Goal: Task Accomplishment & Management: Use online tool/utility

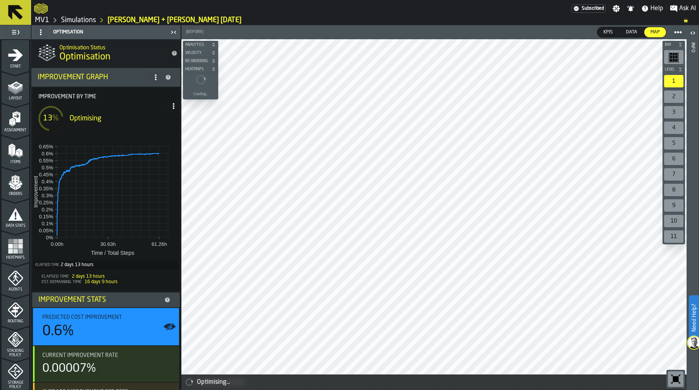
click at [171, 102] on span at bounding box center [173, 106] width 12 height 12
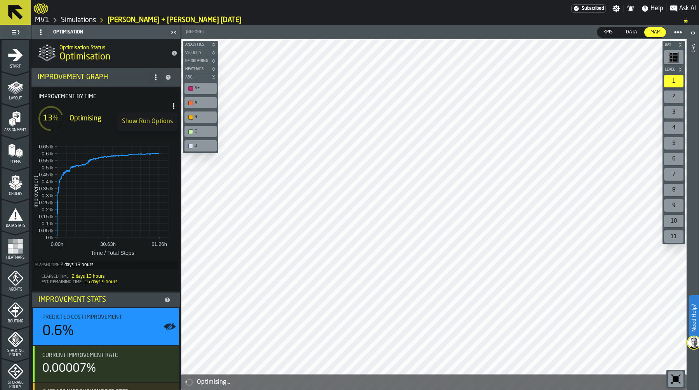
click at [171, 102] on span at bounding box center [173, 106] width 12 height 12
click at [173, 106] on circle at bounding box center [174, 106] width 2 height 2
click at [152, 124] on div "Show Run Options" at bounding box center [147, 121] width 51 height 9
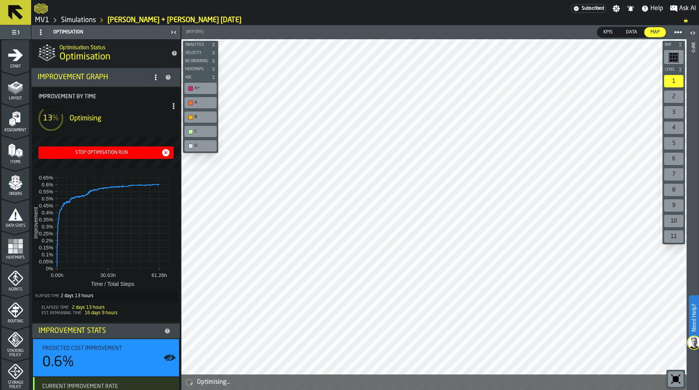
click at [107, 152] on div "Stop Optimisation Run" at bounding box center [102, 152] width 120 height 5
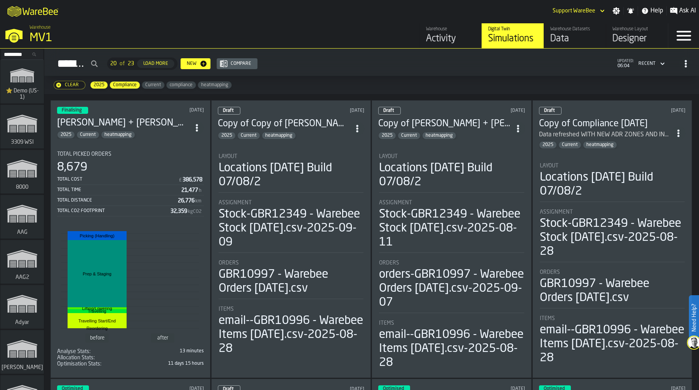
click at [12, 54] on input "Search..." at bounding box center [22, 54] width 40 height 9
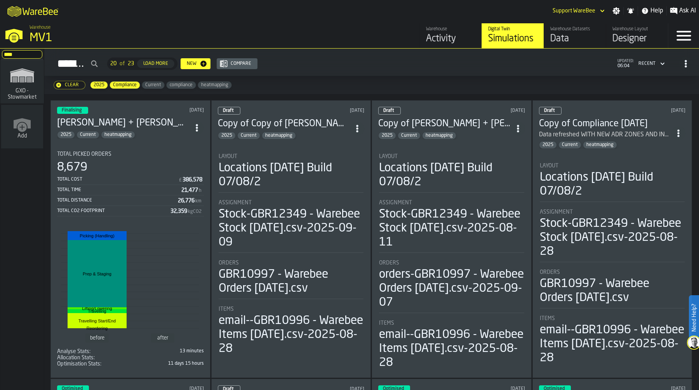
type input "****"
click at [20, 78] on rect "link-to-/wh/i/1f322264-80fa-4175-88bb-566e6213dfa5/simulations" at bounding box center [22, 78] width 5 height 0
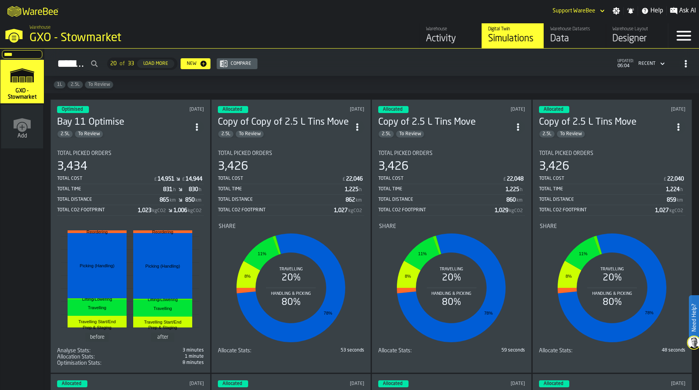
click at [200, 123] on icon "ItemListCard-DashboardItemContainer" at bounding box center [197, 127] width 8 height 8
click at [184, 176] on div "Duplicate" at bounding box center [180, 178] width 40 height 9
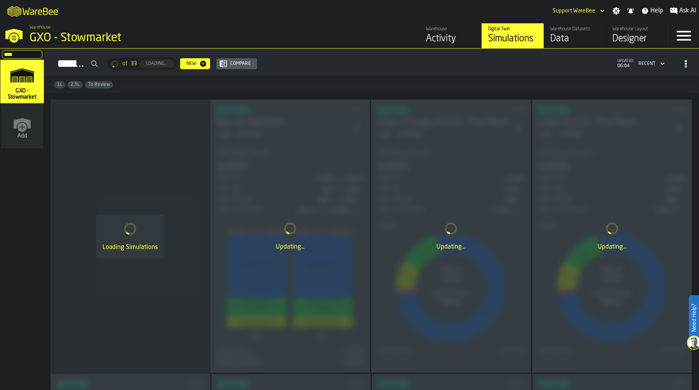
click at [567, 41] on div "Data" at bounding box center [575, 39] width 49 height 12
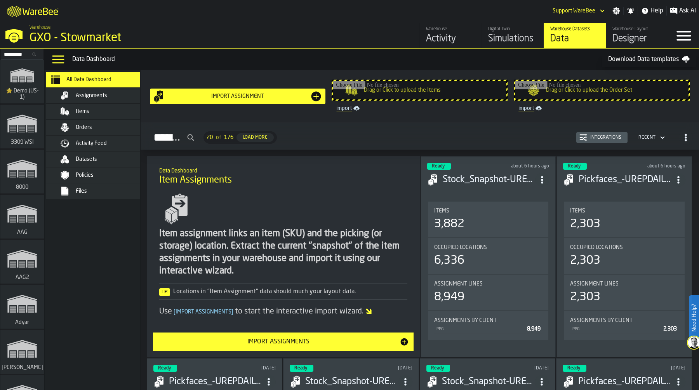
click at [107, 131] on div "Orders" at bounding box center [104, 127] width 95 height 9
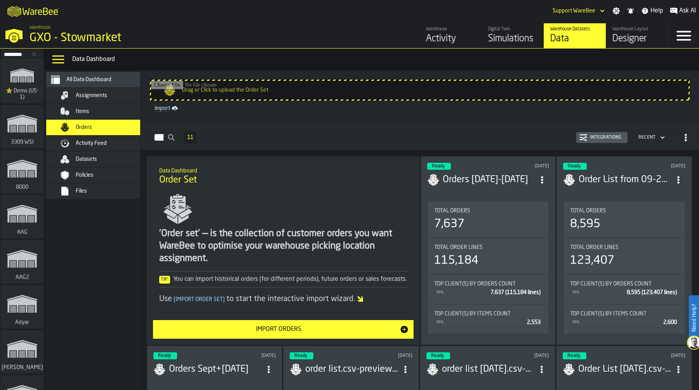
click at [588, 133] on button "Integrations" at bounding box center [602, 137] width 51 height 11
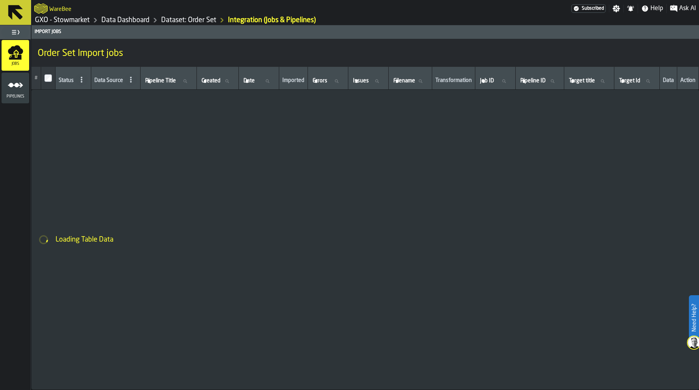
click at [14, 88] on icon "menu Pipelines" at bounding box center [16, 85] width 16 height 16
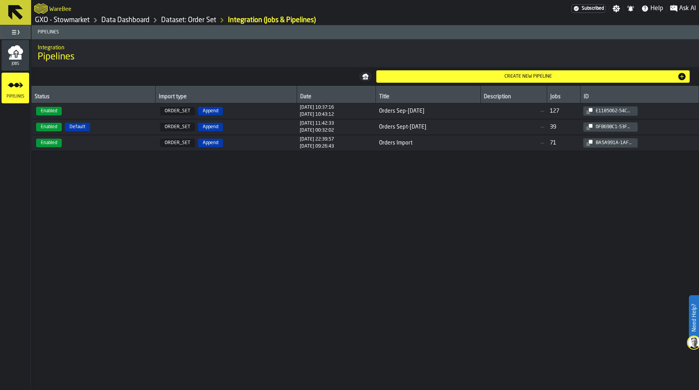
click at [242, 111] on span "ORDER_SET Append" at bounding box center [226, 111] width 135 height 9
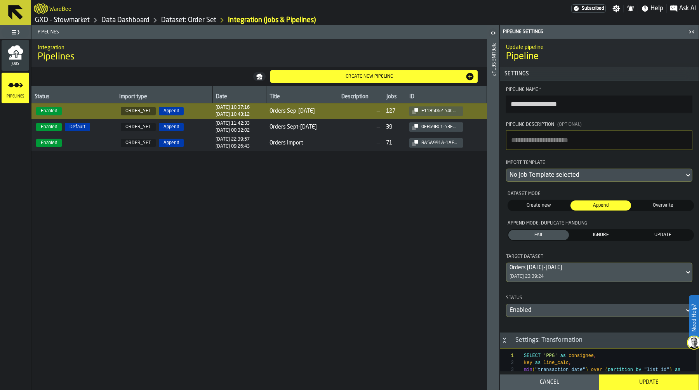
click at [219, 205] on div "Status Import type Date Title Description Jobs ID Enabled ORDER_SET Append 17/1…" at bounding box center [259, 238] width 456 height 304
click at [19, 63] on span "Jobs" at bounding box center [16, 64] width 28 height 4
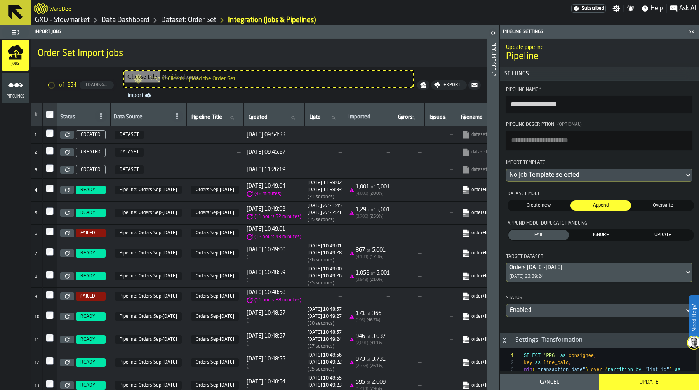
click at [139, 95] on link "import" at bounding box center [269, 95] width 288 height 9
click at [126, 24] on div "Data Dashboard" at bounding box center [120, 20] width 60 height 9
click at [126, 21] on link "Data Dashboard" at bounding box center [125, 20] width 48 height 9
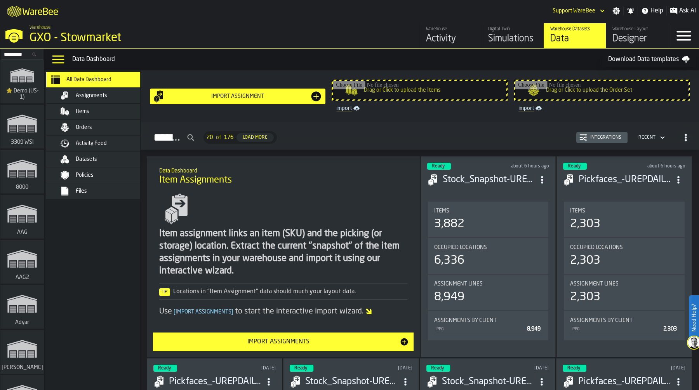
click at [504, 38] on div "Simulations" at bounding box center [512, 39] width 49 height 12
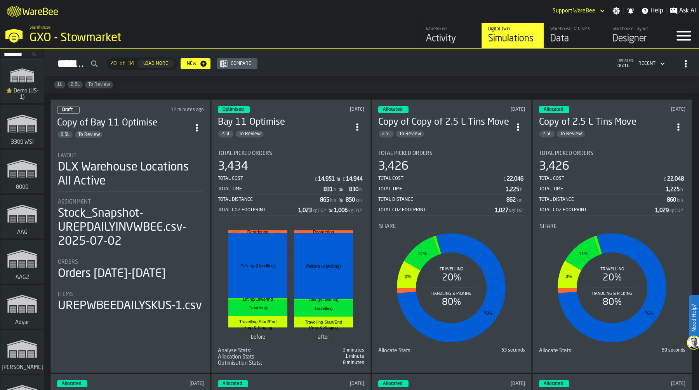
click at [132, 153] on div "Layout" at bounding box center [130, 156] width 145 height 6
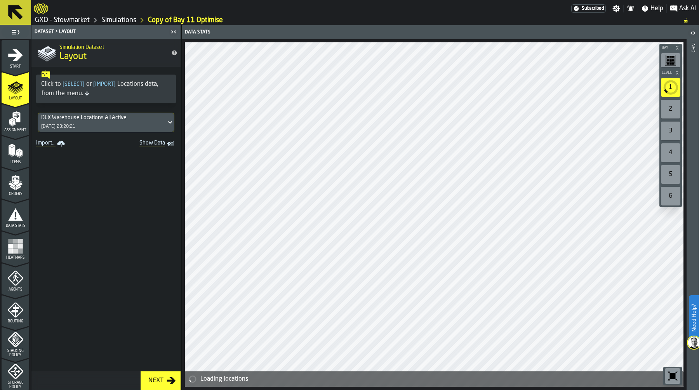
click at [18, 57] on icon "menu Start" at bounding box center [15, 55] width 15 height 12
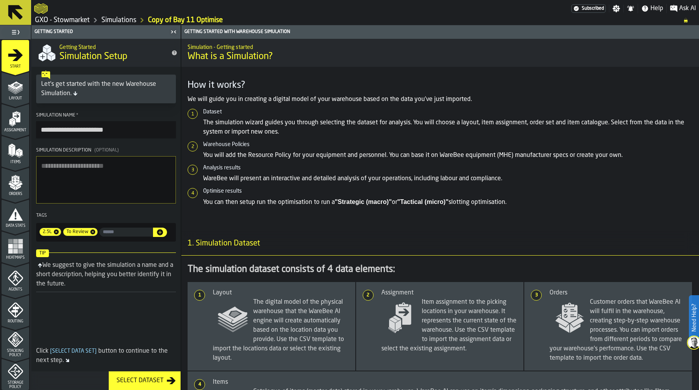
drag, startPoint x: 66, startPoint y: 130, endPoint x: 5, endPoint y: 129, distance: 61.0
click at [5, 129] on aside "**********" at bounding box center [90, 207] width 181 height 365
click at [105, 130] on input "**********" at bounding box center [106, 129] width 140 height 17
type input "**********"
click at [15, 181] on icon "menu Orders" at bounding box center [15, 180] width 8 height 9
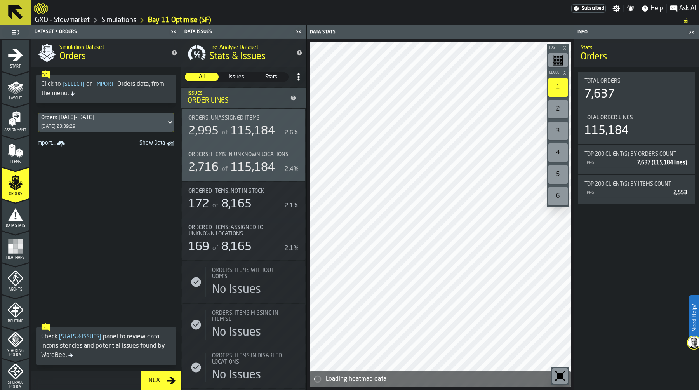
click at [110, 123] on div "Orders 14/09/24-14/11/24 17/11/2024, 23:39:29" at bounding box center [102, 122] width 128 height 19
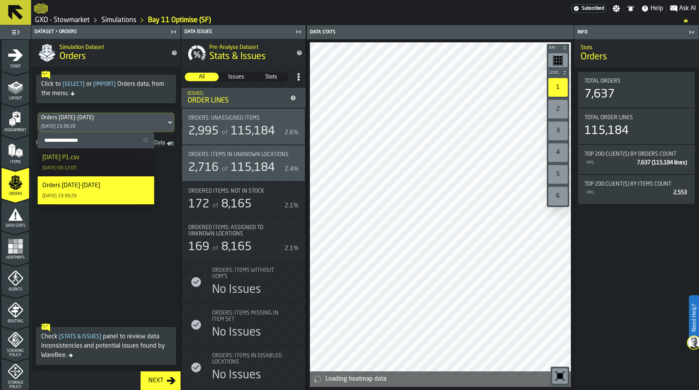
click at [98, 161] on div "26-08-2025 P1.csv 15/09/2025, 06:12:05" at bounding box center [95, 162] width 107 height 19
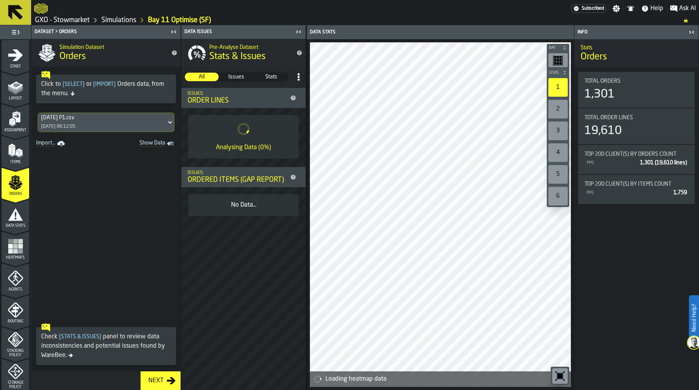
click at [124, 22] on link "Simulations" at bounding box center [118, 20] width 35 height 9
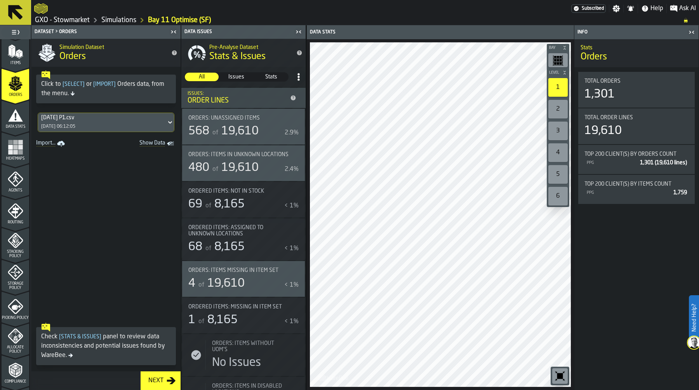
scroll to position [223, 0]
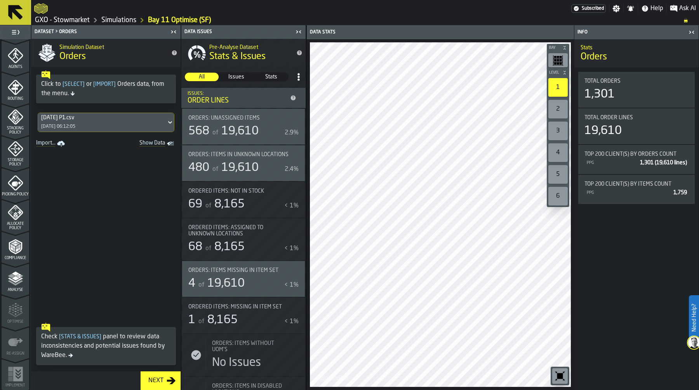
click at [12, 187] on icon "menu Picking Policy" at bounding box center [16, 183] width 16 height 16
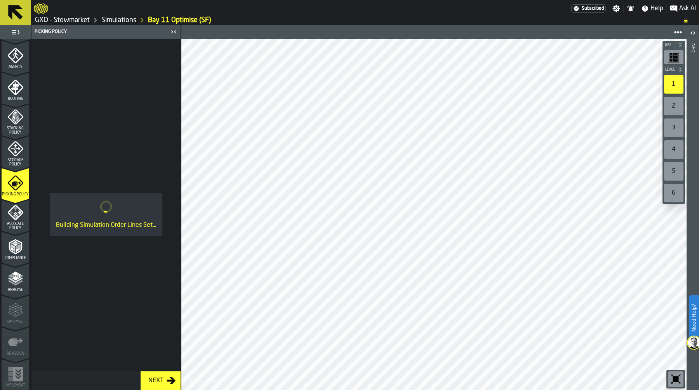
click at [16, 153] on icon "menu Storage Policy" at bounding box center [16, 149] width 16 height 16
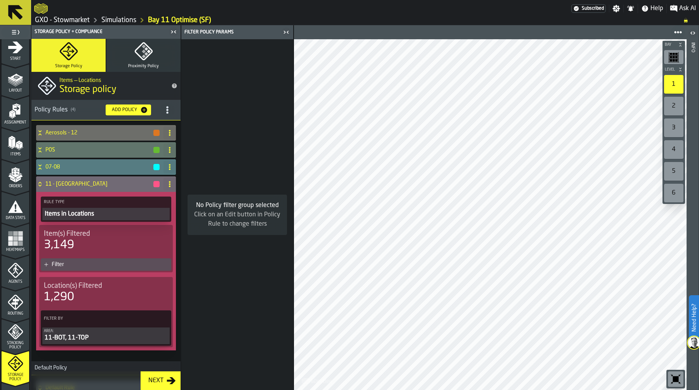
scroll to position [0, 0]
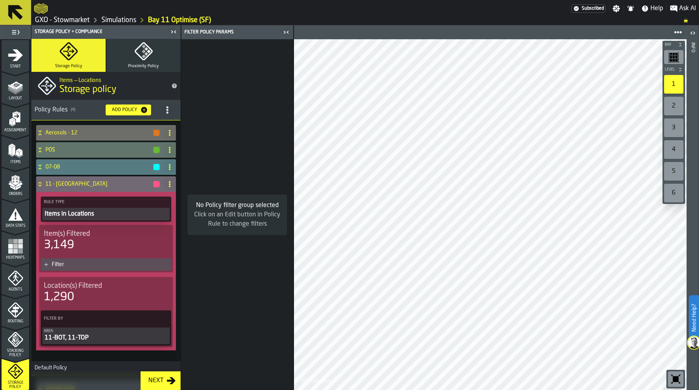
click at [14, 138] on div "Items" at bounding box center [16, 151] width 28 height 26
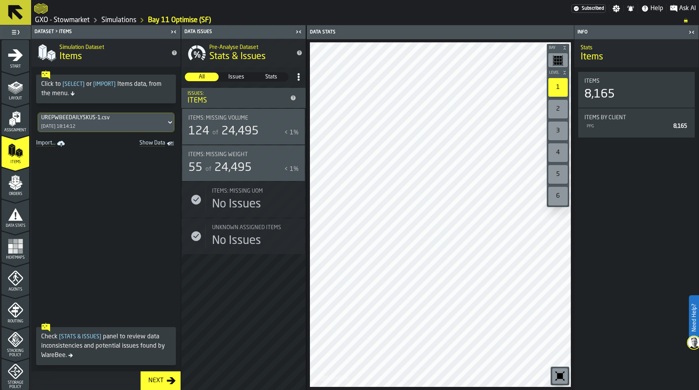
click at [0, 0] on icon "Show Data" at bounding box center [0, 0] width 0 height 0
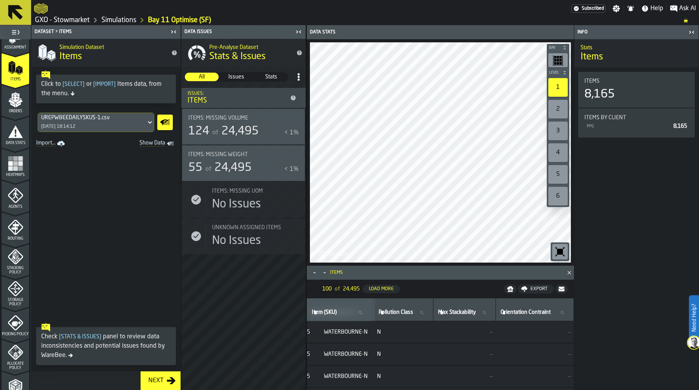
scroll to position [103, 0]
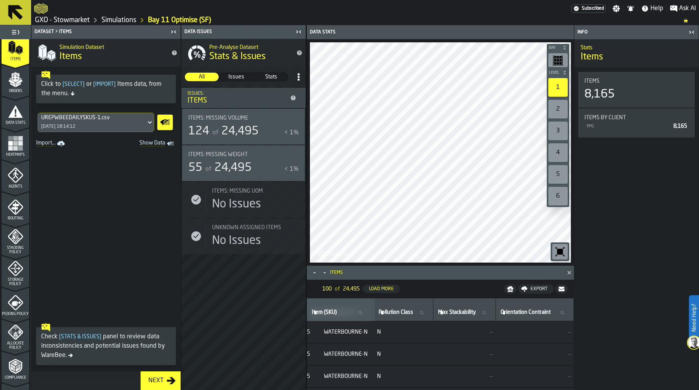
click at [14, 236] on icon "menu Stacking Policy" at bounding box center [16, 237] width 16 height 16
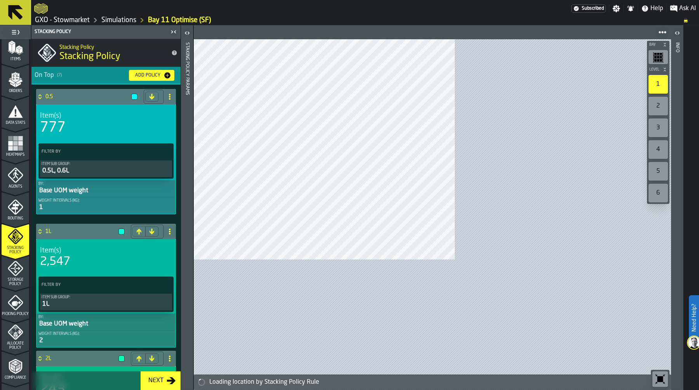
click at [12, 272] on icon "menu Storage Policy" at bounding box center [16, 269] width 16 height 16
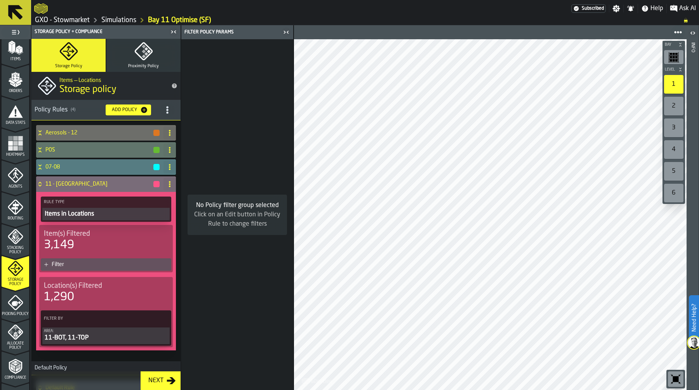
click at [98, 262] on div "Filter" at bounding box center [110, 264] width 117 height 6
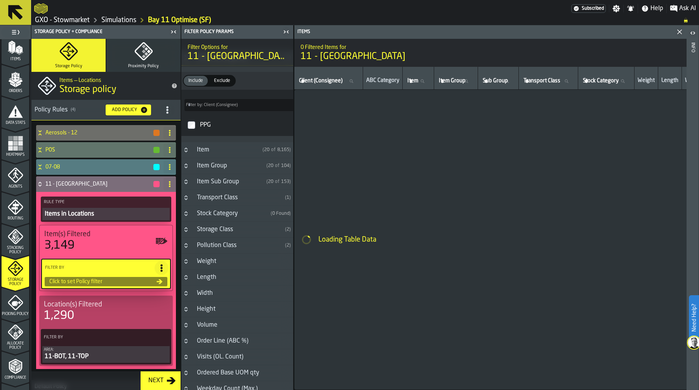
scroll to position [17, 0]
click at [233, 232] on div "Storage Class" at bounding box center [237, 229] width 90 height 9
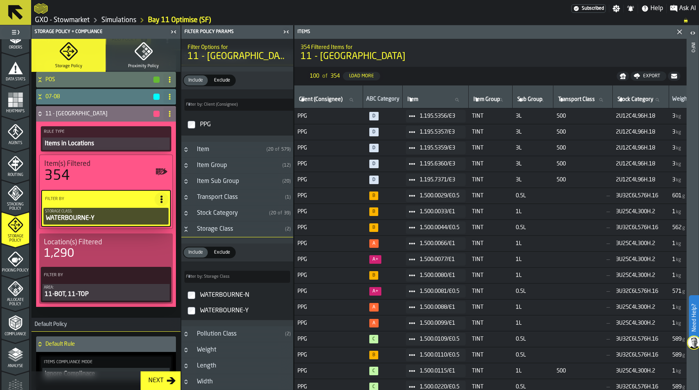
scroll to position [223, 0]
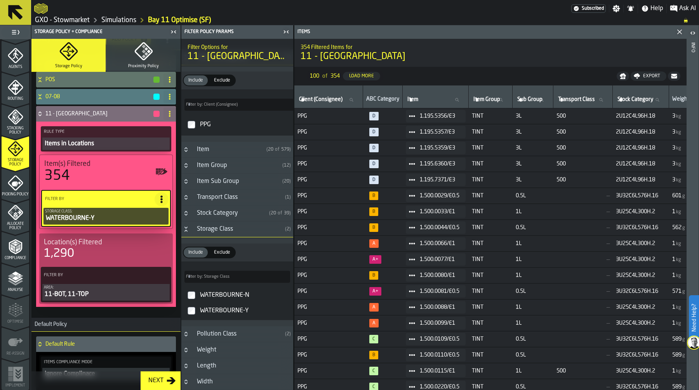
click at [14, 187] on icon "menu Picking Policy" at bounding box center [15, 182] width 15 height 15
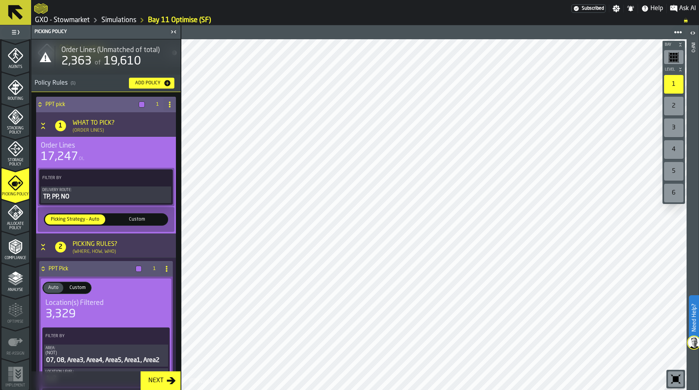
scroll to position [28, 0]
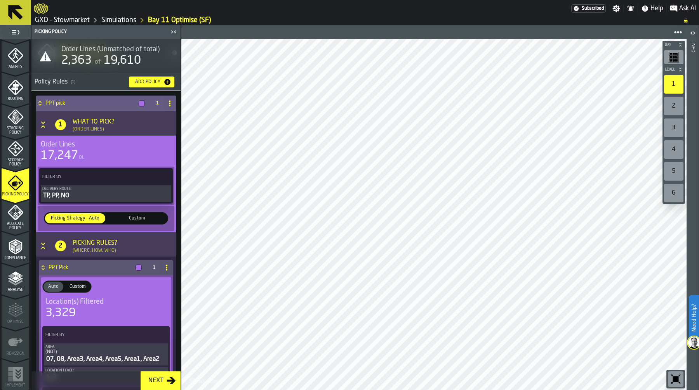
click at [96, 193] on div "TP, PP, NO" at bounding box center [105, 195] width 127 height 9
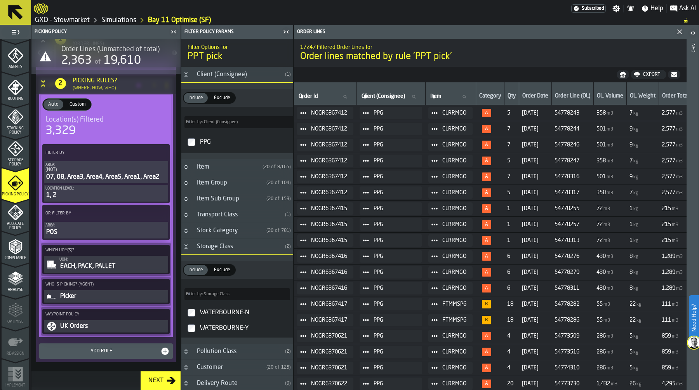
scroll to position [214, 0]
click at [92, 129] on div "3,329" at bounding box center [105, 131] width 121 height 14
click at [83, 174] on div "07, 08, Area3, Area4, Area5, Area1, Area2" at bounding box center [105, 176] width 121 height 9
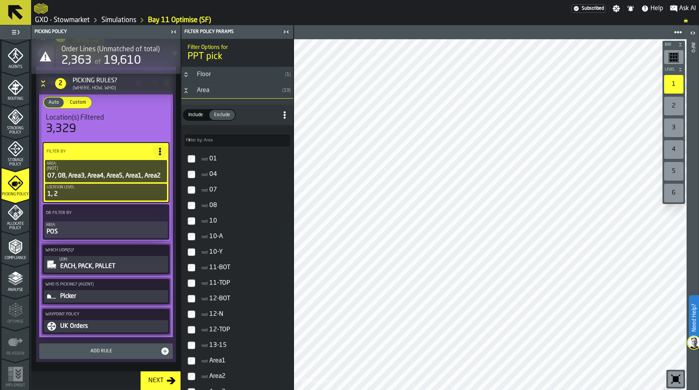
scroll to position [214, 0]
click at [15, 210] on icon "menu Allocate Policy" at bounding box center [16, 213] width 16 height 16
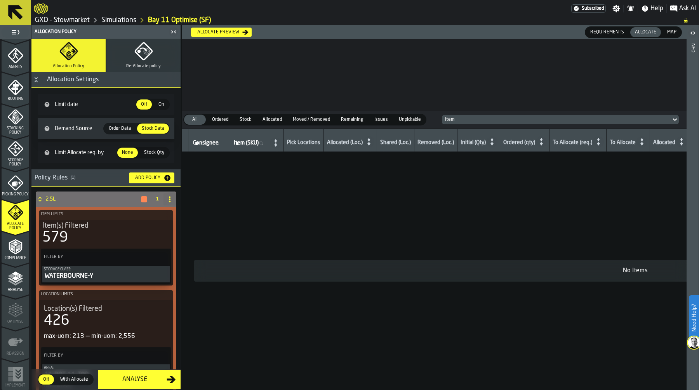
click at [11, 286] on div "Analyse" at bounding box center [16, 281] width 28 height 21
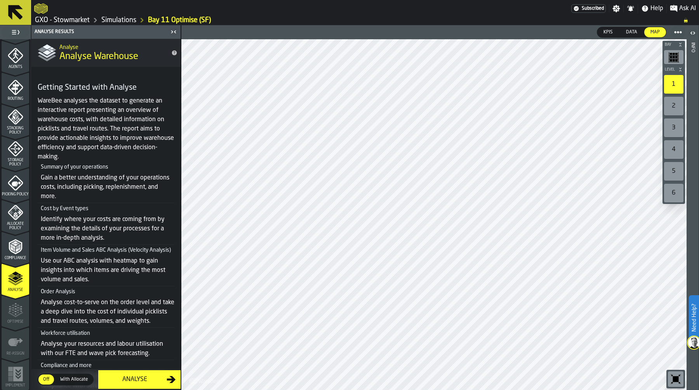
click at [134, 376] on div "Analyse" at bounding box center [135, 379] width 64 height 9
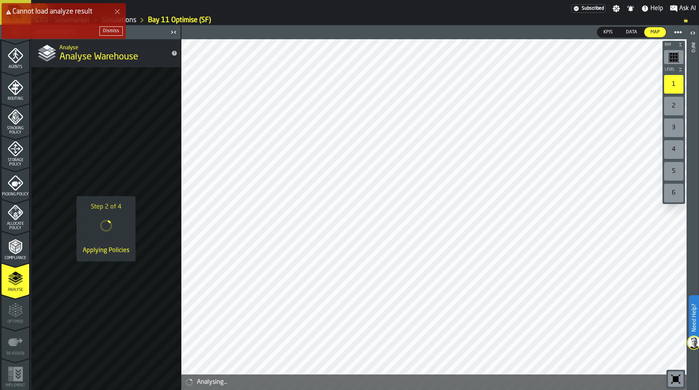
click at [114, 28] on div "Dismiss" at bounding box center [111, 30] width 16 height 5
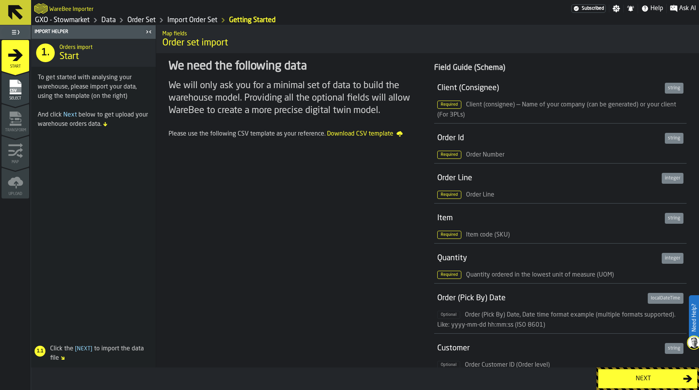
click at [635, 380] on div "Next" at bounding box center [643, 378] width 80 height 9
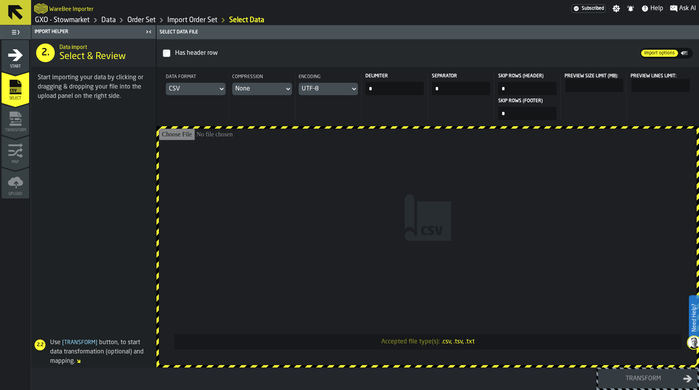
click at [350, 157] on input "Accepted file type(s): .csv, .tsv, .txt" at bounding box center [428, 247] width 538 height 237
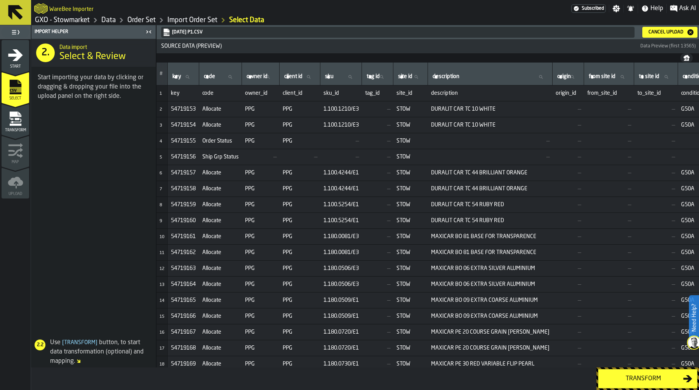
click at [641, 379] on div "Transform" at bounding box center [643, 378] width 80 height 9
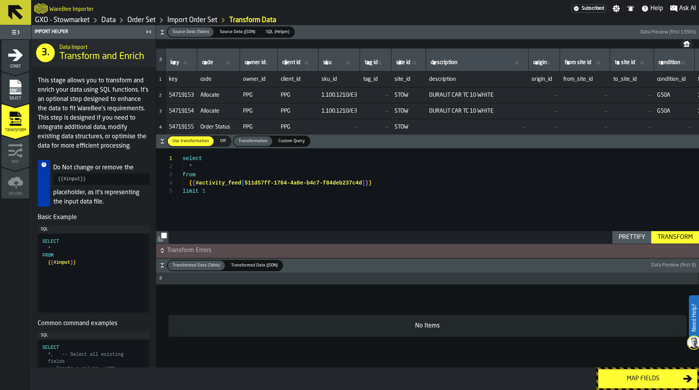
click at [162, 250] on icon "button-" at bounding box center [163, 251] width 8 height 8
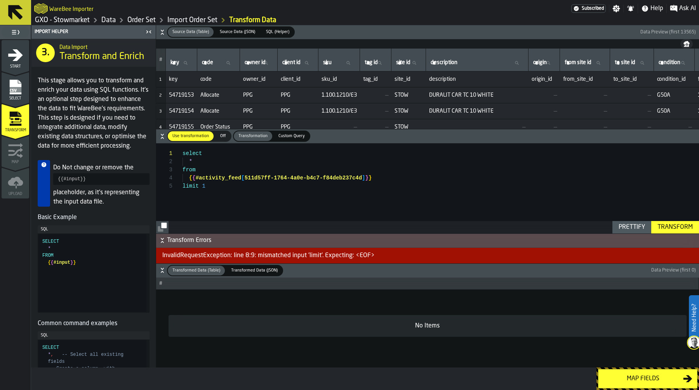
click at [146, 19] on link "Order Set" at bounding box center [141, 20] width 28 height 9
click at [261, 186] on div "select * from { { #activity_feed [ 511d57ff-1764-4a0e-b4c7-f84deb237c4d ] } } l…" at bounding box center [441, 188] width 517 height 90
type textarea "**********"
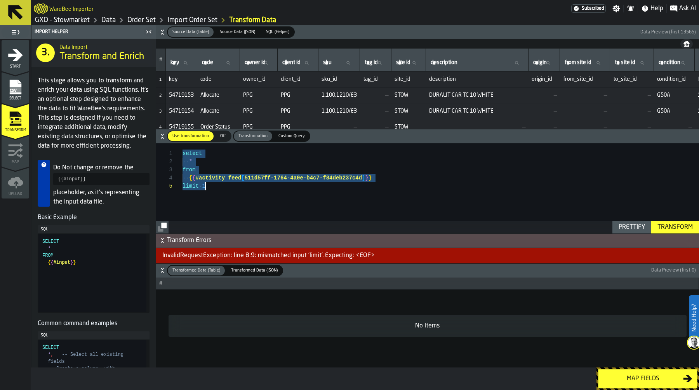
scroll to position [41, 0]
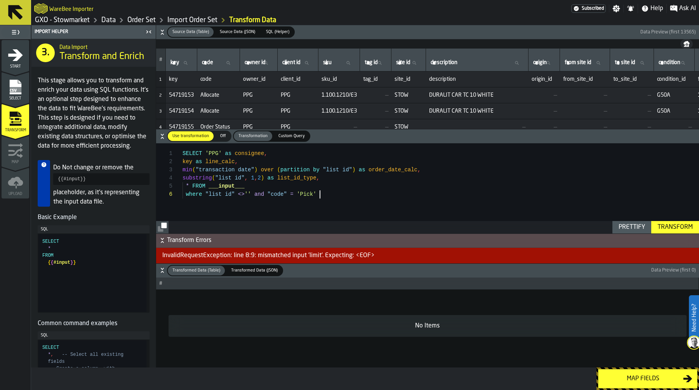
click at [681, 227] on div "Transform" at bounding box center [676, 227] width 42 height 9
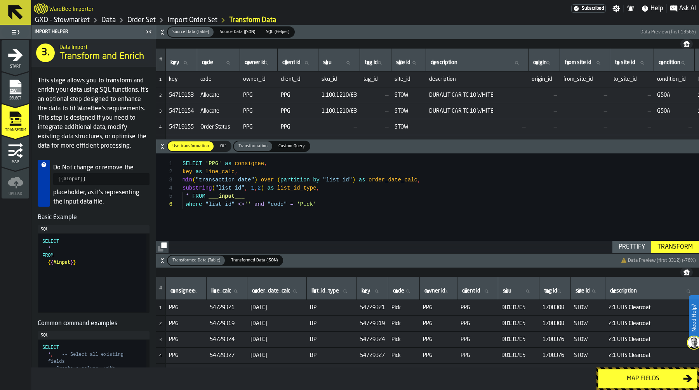
click at [645, 376] on div "Map fields" at bounding box center [643, 378] width 80 height 9
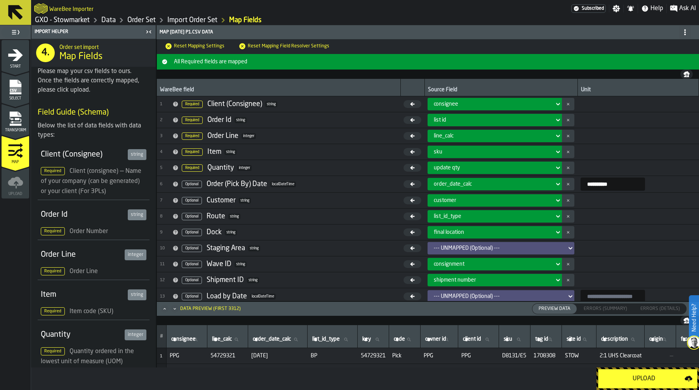
drag, startPoint x: 650, startPoint y: 381, endPoint x: 618, endPoint y: 373, distance: 33.1
click at [650, 381] on div "Upload" at bounding box center [644, 378] width 82 height 9
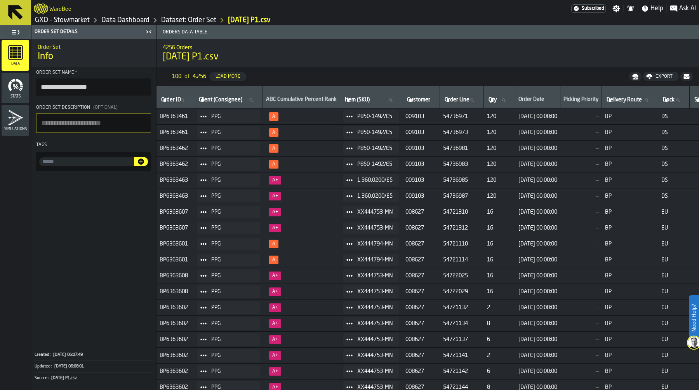
click at [186, 20] on link "Dataset: Order Set" at bounding box center [188, 20] width 55 height 9
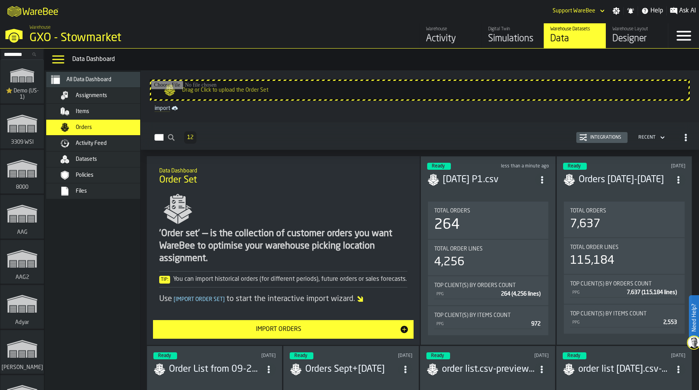
click at [598, 138] on div "Integrations" at bounding box center [605, 137] width 37 height 5
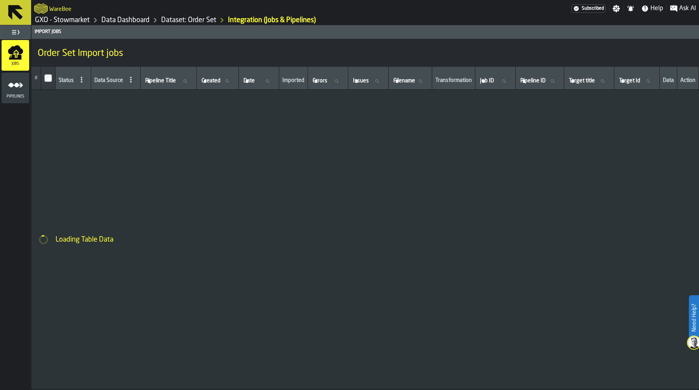
click at [20, 88] on icon "menu Pipelines" at bounding box center [16, 85] width 16 height 16
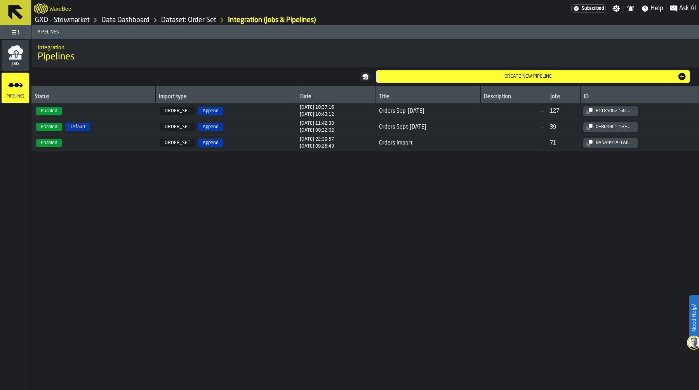
click at [509, 75] on div "Create new pipeline" at bounding box center [529, 76] width 298 height 5
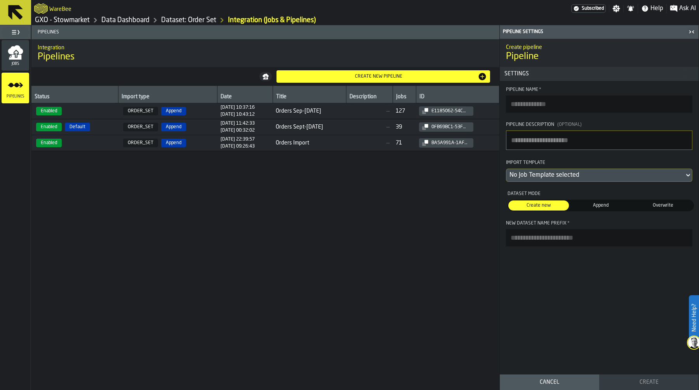
click at [535, 144] on textarea "Pipeline Description (Optional)" at bounding box center [599, 140] width 186 height 19
type textarea "*********"
click at [585, 173] on div "No Job Template selected" at bounding box center [596, 175] width 172 height 9
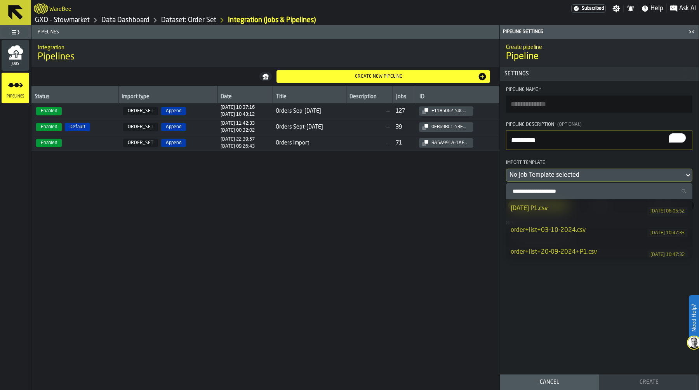
click at [574, 206] on div "26-08-2025 P1.csv" at bounding box center [579, 208] width 137 height 9
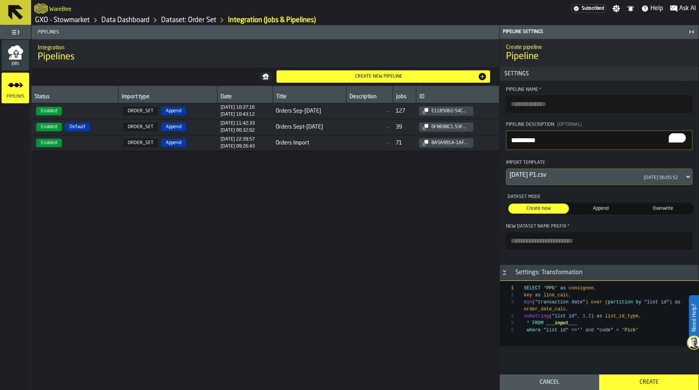
click at [606, 212] on span "Append" at bounding box center [600, 208] width 57 height 7
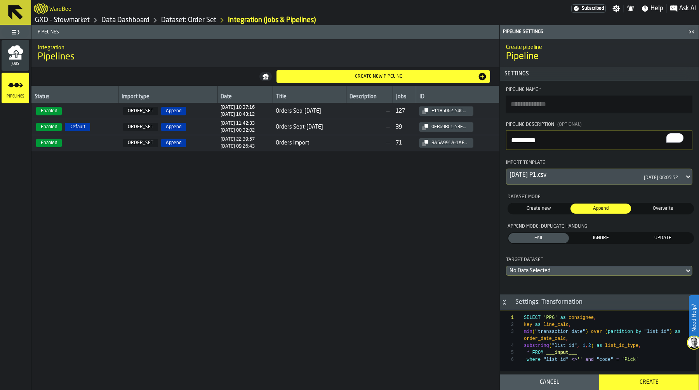
click at [560, 272] on div "No Data Selected" at bounding box center [596, 271] width 172 height 6
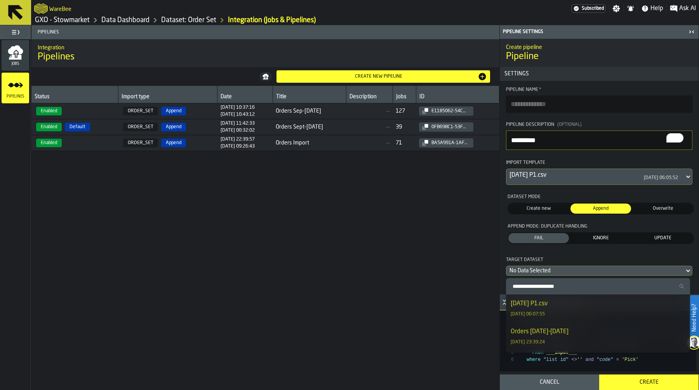
click at [548, 306] on div "26-08-2025 P1.csv" at bounding box center [529, 303] width 37 height 9
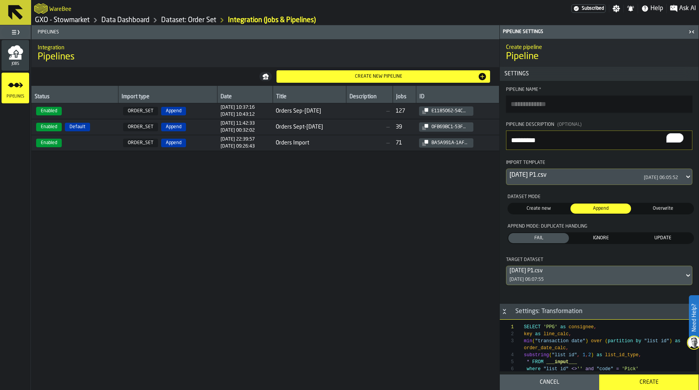
scroll to position [16, 0]
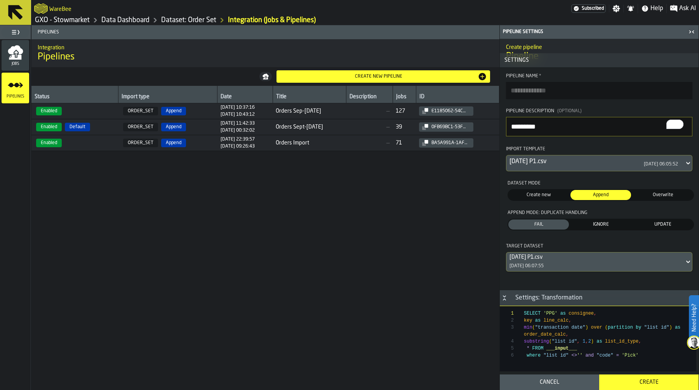
click at [648, 380] on div "Create" at bounding box center [649, 382] width 90 height 6
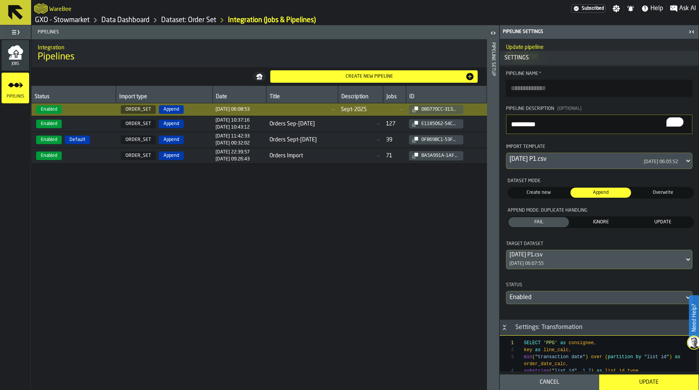
drag, startPoint x: 573, startPoint y: 124, endPoint x: 503, endPoint y: 123, distance: 70.3
click at [503, 123] on section "Pipeline Name * Pipeline Description (Optional) ********* Import Template 26-08…" at bounding box center [599, 188] width 199 height 246
click at [570, 80] on input "Pipeline Name *" at bounding box center [599, 88] width 186 height 17
paste input "*********"
type input "*********"
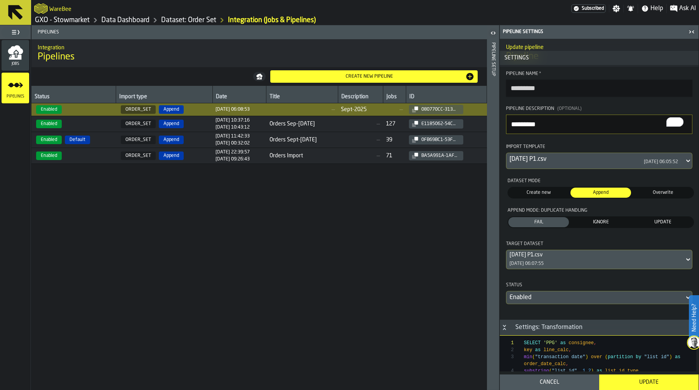
click at [559, 118] on textarea "*********" at bounding box center [599, 124] width 186 height 19
click at [634, 382] on div "Update" at bounding box center [649, 382] width 90 height 6
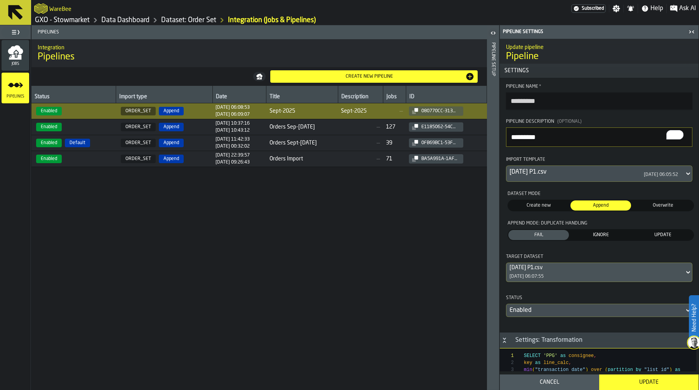
scroll to position [0, 0]
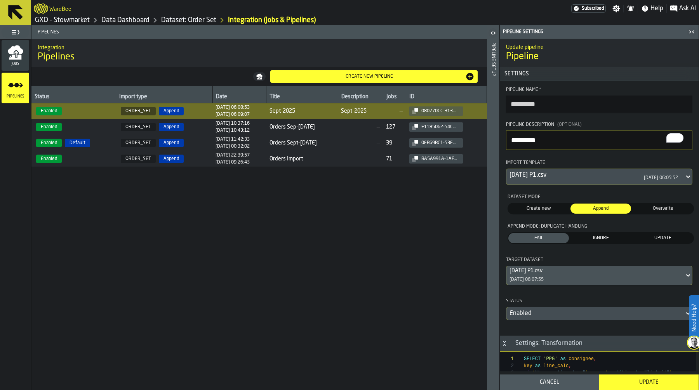
click at [492, 144] on div "Pipeline Setup" at bounding box center [493, 214] width 5 height 347
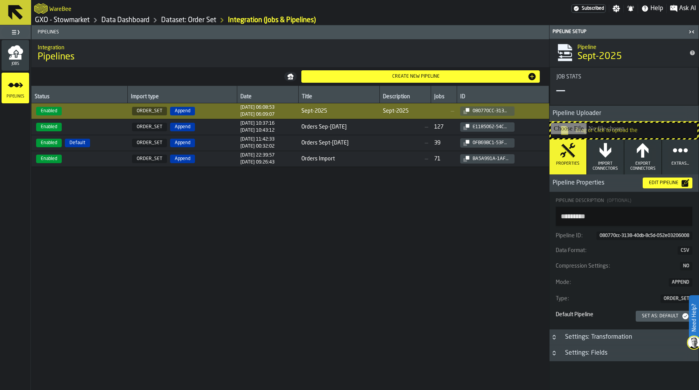
click at [655, 316] on div "Set as: Default" at bounding box center [660, 316] width 43 height 5
click at [610, 128] on input "Drag or Click to upload the" at bounding box center [624, 131] width 147 height 16
click at [613, 128] on input "Drag or Click to upload the" at bounding box center [624, 131] width 147 height 16
click at [621, 128] on input "Drag or Click to upload the" at bounding box center [624, 131] width 147 height 16
click at [623, 131] on input "Drag or Click to upload the" at bounding box center [624, 131] width 147 height 16
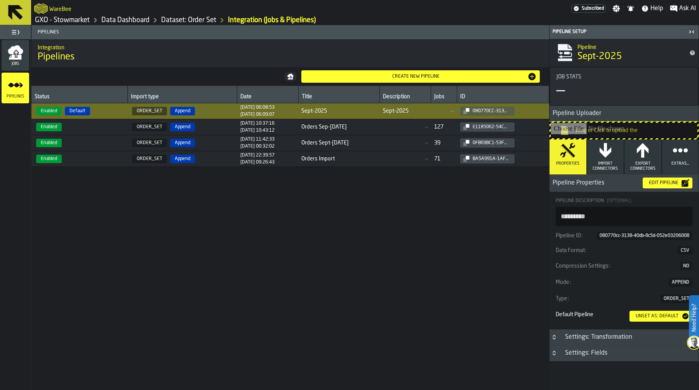
click at [638, 129] on input "Drag or Click to upload the" at bounding box center [624, 131] width 147 height 16
click at [622, 127] on input "Drag or Click to upload the" at bounding box center [624, 131] width 147 height 16
click at [624, 130] on input "Drag or Click to upload the" at bounding box center [624, 131] width 147 height 16
click at [18, 56] on icon "menu Jobs" at bounding box center [15, 57] width 12 height 5
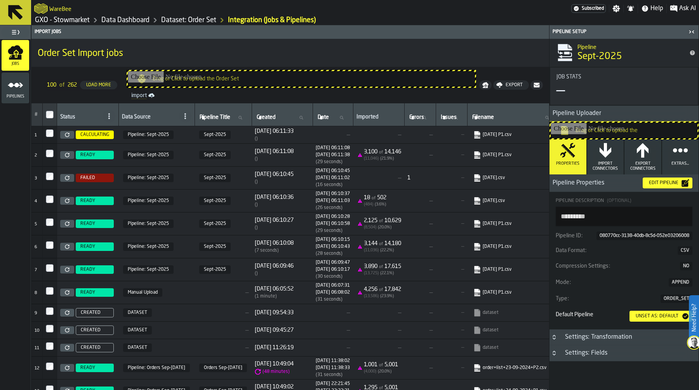
click at [68, 178] on icon at bounding box center [67, 178] width 5 height 5
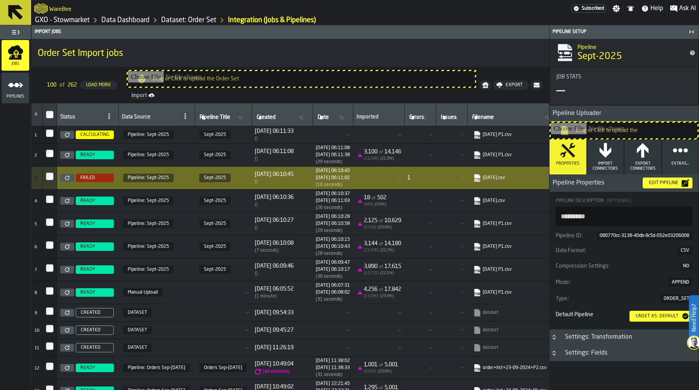
click at [14, 89] on icon "menu Pipelines" at bounding box center [16, 85] width 16 height 16
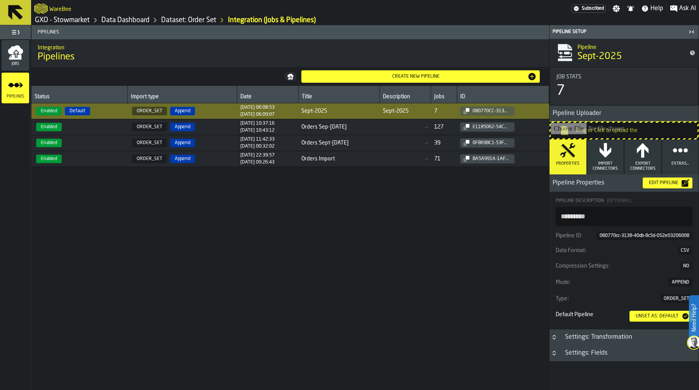
click at [19, 50] on icon "menu Jobs" at bounding box center [15, 49] width 15 height 9
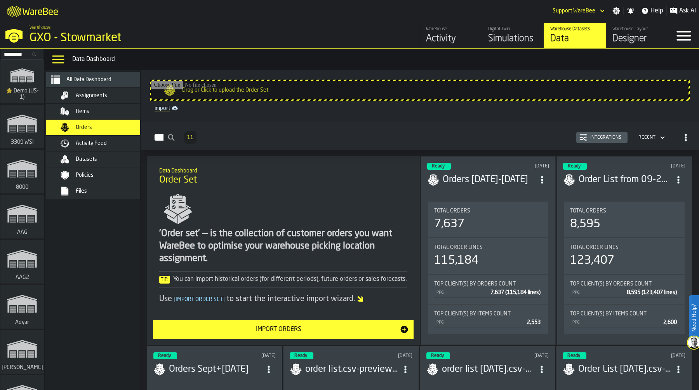
click at [597, 135] on div "Integrations" at bounding box center [605, 137] width 37 height 5
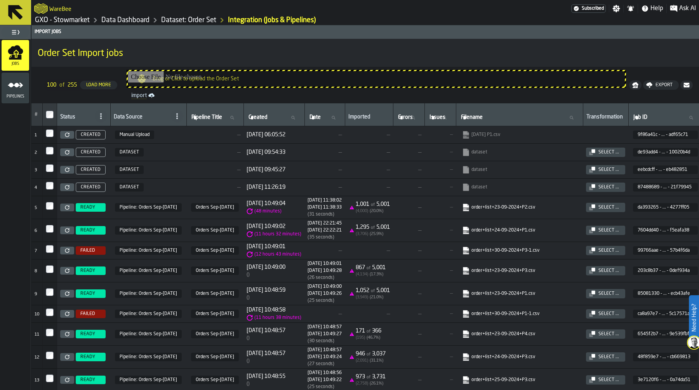
click at [622, 209] on div "Select ..." at bounding box center [609, 207] width 27 height 5
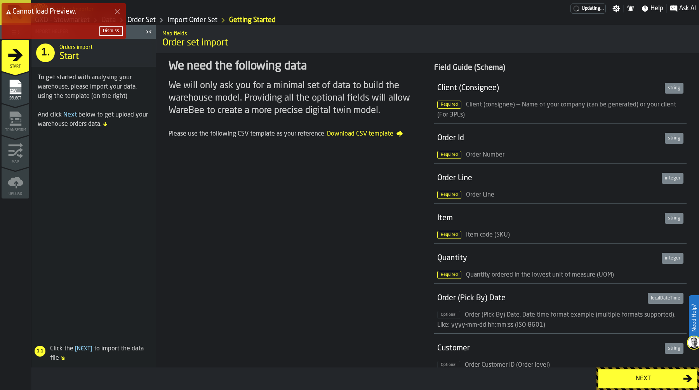
click at [112, 31] on div "Dismiss" at bounding box center [111, 30] width 16 height 5
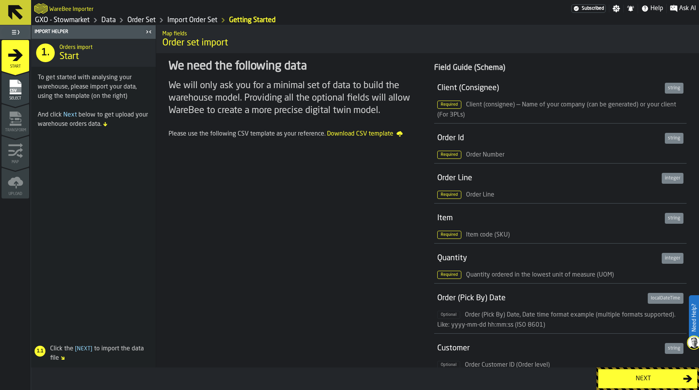
click at [643, 380] on div "Next" at bounding box center [643, 378] width 80 height 9
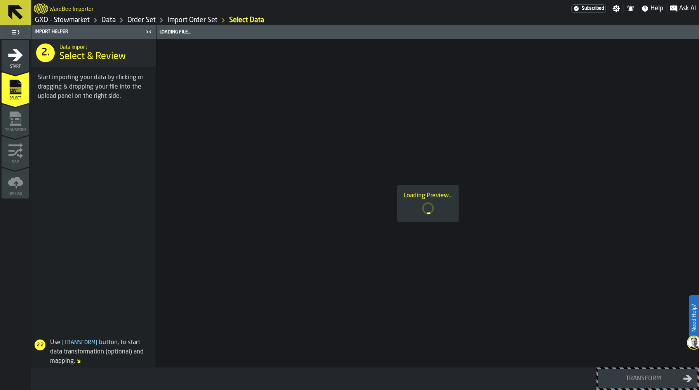
click at [139, 22] on link "Order Set" at bounding box center [141, 20] width 28 height 9
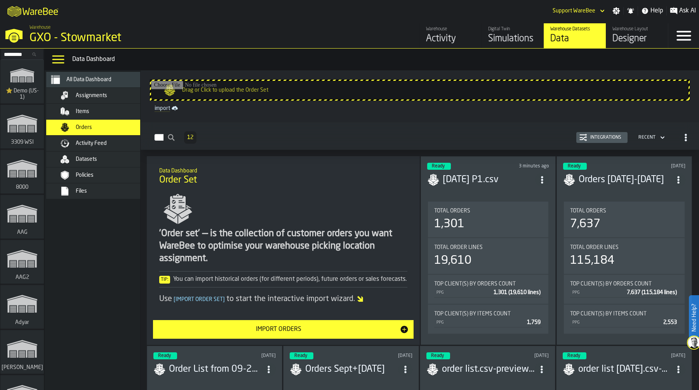
click at [600, 139] on div "Integrations" at bounding box center [605, 137] width 37 height 5
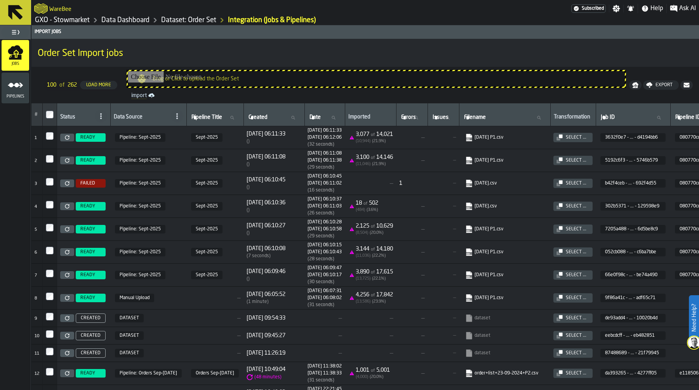
click at [68, 184] on icon at bounding box center [67, 183] width 5 height 5
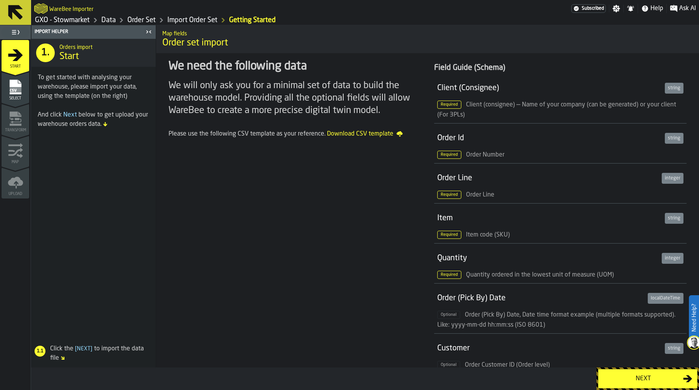
click at [643, 378] on div "Next" at bounding box center [643, 378] width 80 height 9
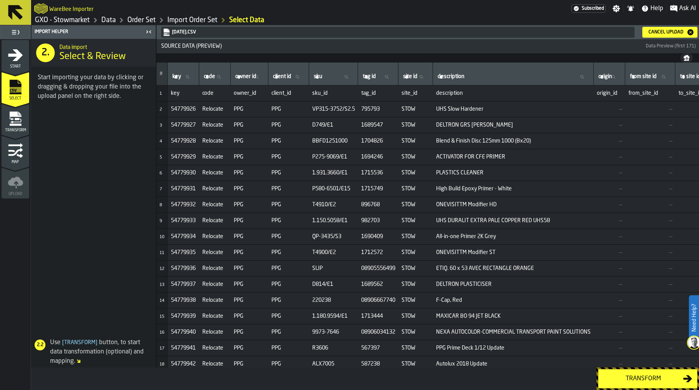
click at [638, 375] on div "Transform" at bounding box center [643, 378] width 80 height 9
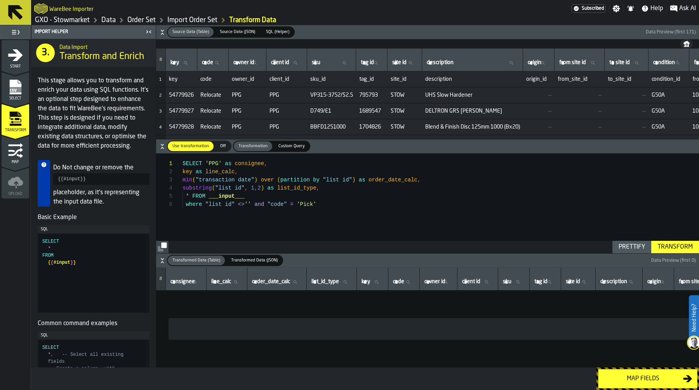
click at [667, 246] on div "Transform" at bounding box center [676, 246] width 42 height 9
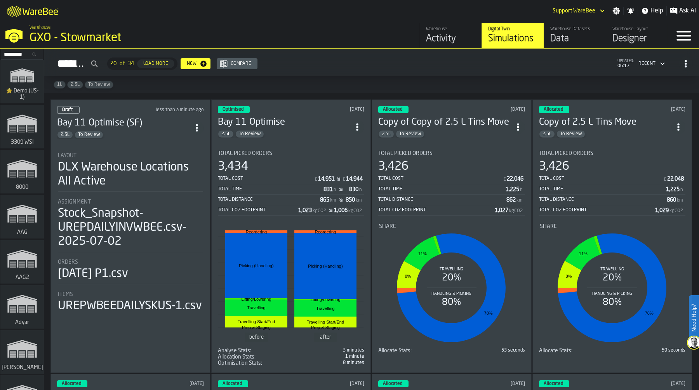
click at [559, 32] on div "Warehouse Datasets Data" at bounding box center [575, 35] width 49 height 19
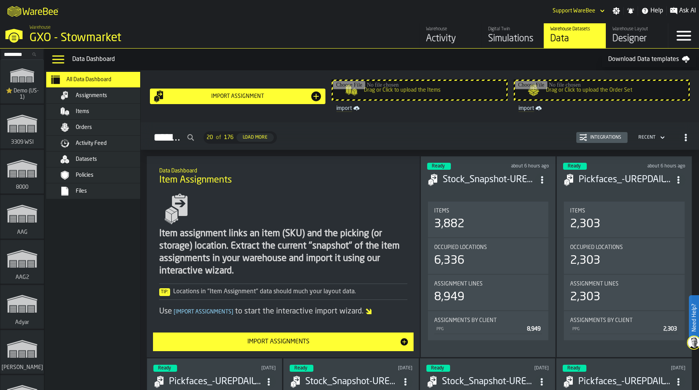
click at [98, 127] on div "Orders" at bounding box center [114, 127] width 76 height 6
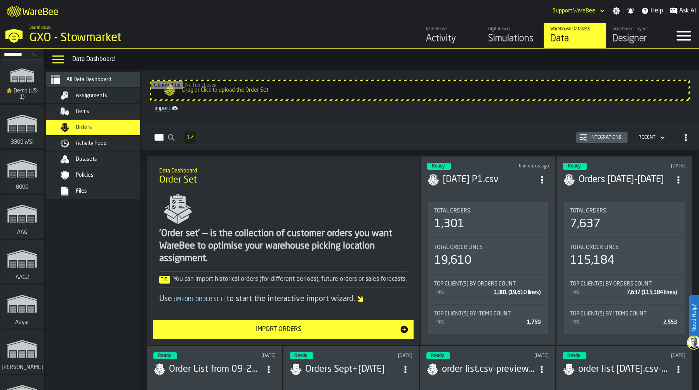
click at [486, 192] on div "Ready 6 minutes ago 26-08-2025 P1.csv Total Orders 1,301 Total Order Lines 19,6…" at bounding box center [489, 250] width 136 height 189
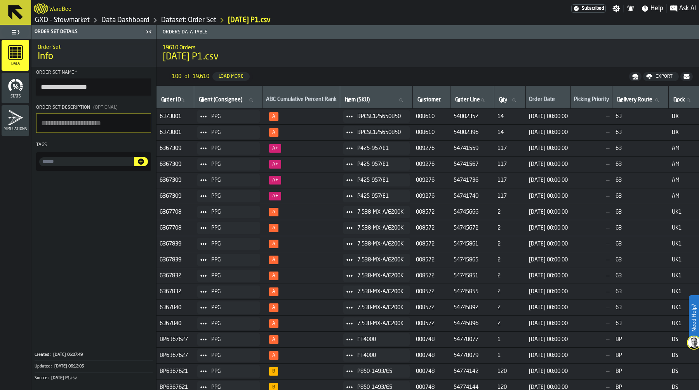
drag, startPoint x: 86, startPoint y: 88, endPoint x: 1, endPoint y: 88, distance: 85.5
click at [0, 88] on aside "**********" at bounding box center [78, 207] width 156 height 365
click at [102, 91] on input "**********" at bounding box center [93, 86] width 115 height 17
type input "**********"
click at [196, 19] on link "Dataset: Order Set" at bounding box center [188, 20] width 55 height 9
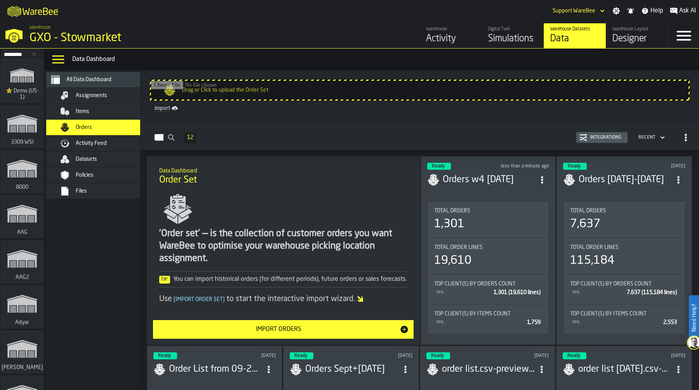
click at [100, 99] on div "Assignments" at bounding box center [104, 95] width 95 height 9
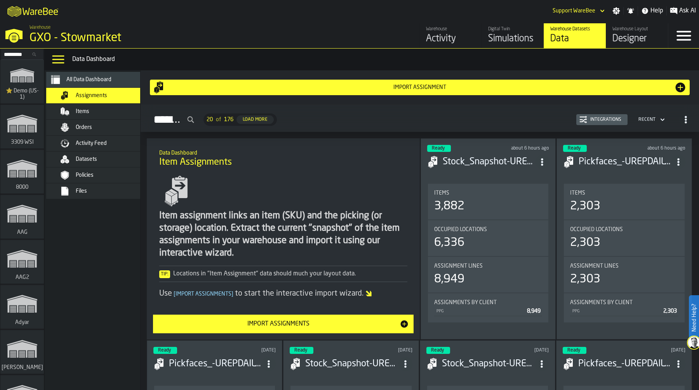
click at [98, 106] on div "Items" at bounding box center [100, 112] width 109 height 16
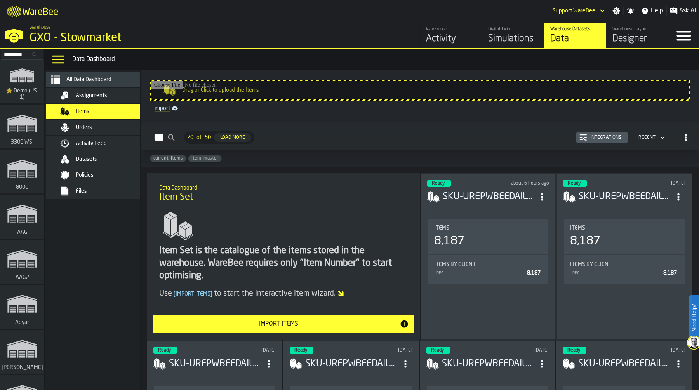
click at [599, 138] on div "Integrations" at bounding box center [605, 137] width 37 height 5
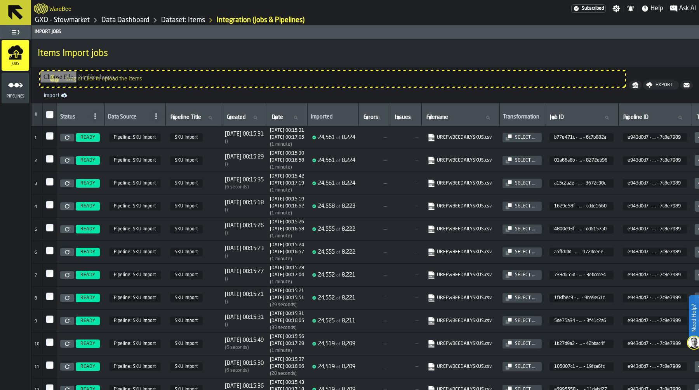
click at [67, 137] on icon at bounding box center [67, 137] width 5 height 5
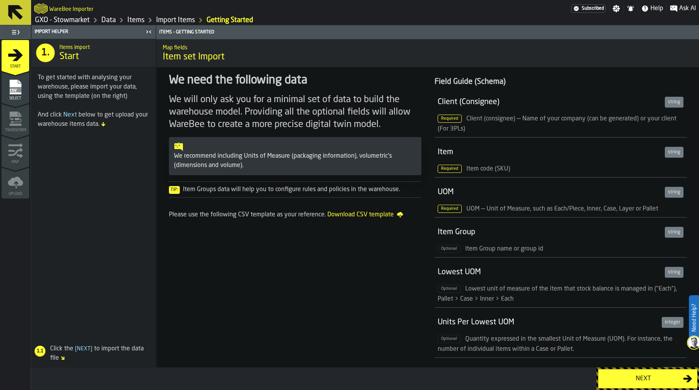
click at [645, 377] on div "Next" at bounding box center [643, 378] width 80 height 9
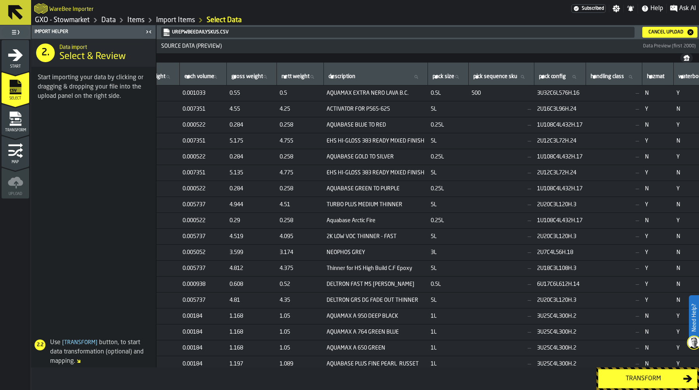
scroll to position [0, 351]
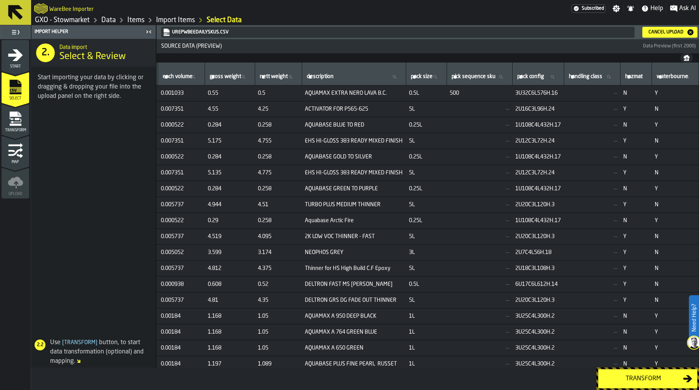
click at [631, 380] on div "Transform" at bounding box center [643, 378] width 80 height 9
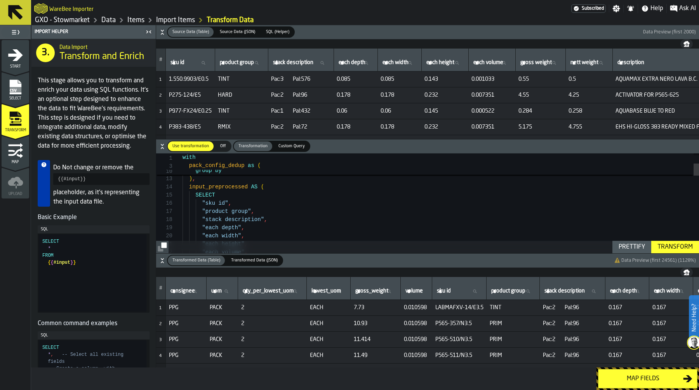
type textarea "**********"
type textarea "*"
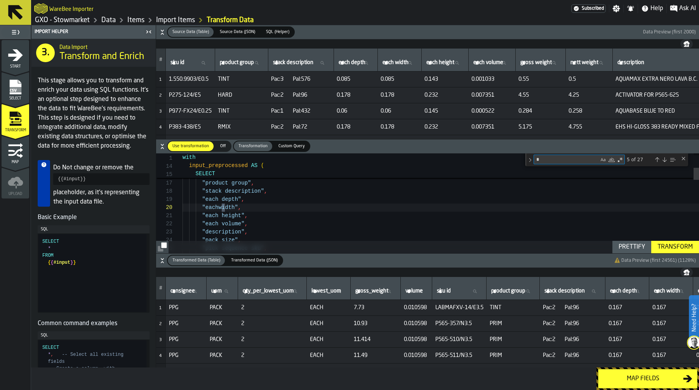
type textarea "**********"
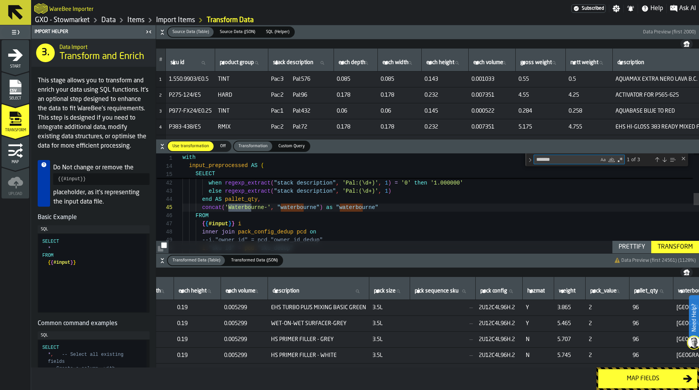
scroll to position [0, 591]
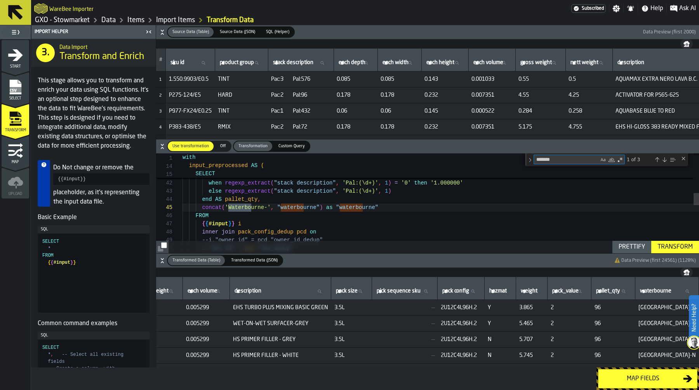
type textarea "*******"
click at [644, 383] on div "Map fields" at bounding box center [643, 378] width 80 height 9
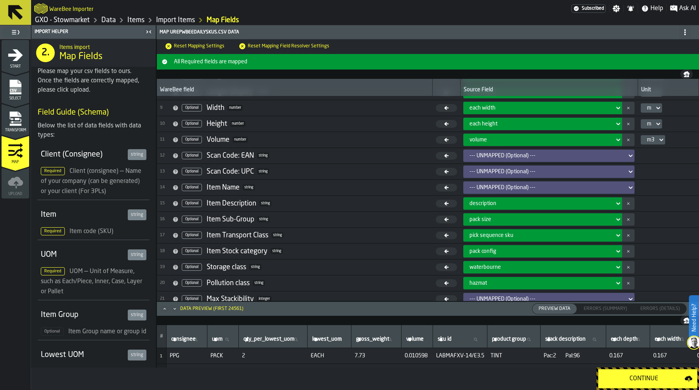
scroll to position [127, 0]
